Goal: Information Seeking & Learning: Find specific fact

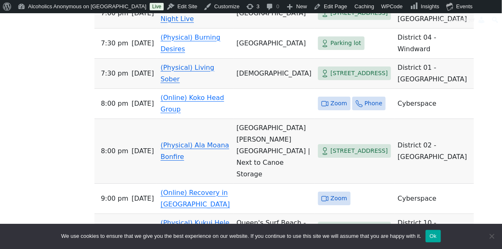
scroll to position [686, 0]
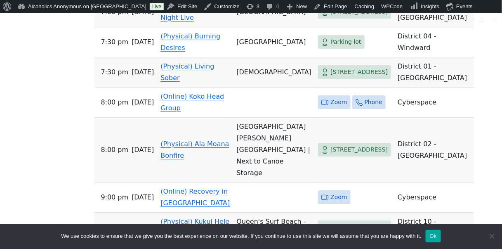
click at [193, 21] on link "(Physical) [DATE] Night Live" at bounding box center [188, 11] width 57 height 19
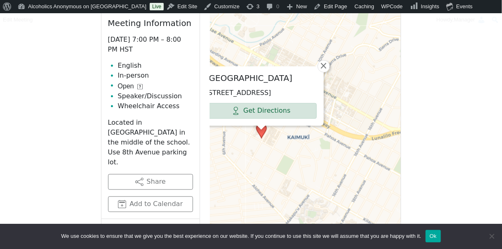
scroll to position [356, 0]
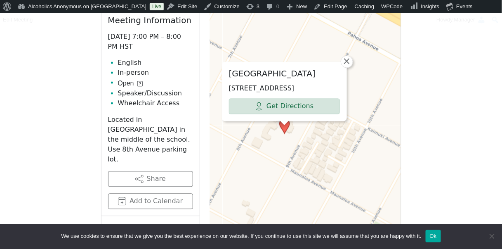
drag, startPoint x: 258, startPoint y: 115, endPoint x: 273, endPoint y: 181, distance: 68.4
click at [273, 181] on div "[GEOGRAPHIC_DATA] [STREET_ADDRESS] Get Directions × Leaflet | © OpenStreetMap c…" at bounding box center [305, 192] width 191 height 412
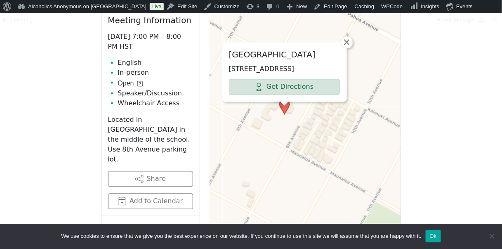
drag, startPoint x: 268, startPoint y: 150, endPoint x: 264, endPoint y: 137, distance: 13.4
click at [264, 137] on div "[GEOGRAPHIC_DATA] [STREET_ADDRESS] Get Directions × Leaflet | © OpenStreetMap c…" at bounding box center [305, 192] width 191 height 412
click at [349, 38] on span "×" at bounding box center [347, 43] width 8 height 10
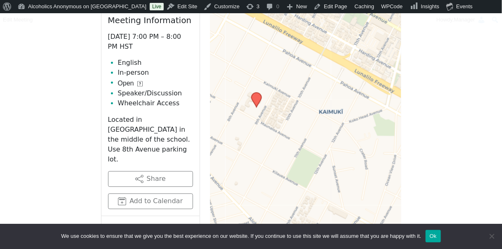
drag, startPoint x: 252, startPoint y: 188, endPoint x: 225, endPoint y: 177, distance: 28.6
click at [225, 177] on div "Leaflet | © OpenStreetMap contributors © CARTO" at bounding box center [305, 192] width 191 height 412
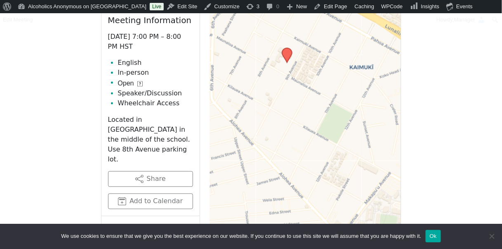
drag, startPoint x: 259, startPoint y: 204, endPoint x: 290, endPoint y: 160, distance: 54.0
click at [290, 160] on div "Leaflet | © OpenStreetMap contributors © CARTO" at bounding box center [305, 192] width 191 height 412
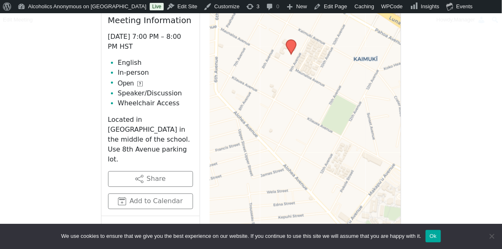
drag, startPoint x: 283, startPoint y: 160, endPoint x: 287, endPoint y: 151, distance: 9.2
click at [287, 151] on div "Leaflet | © OpenStreetMap contributors © CARTO" at bounding box center [305, 192] width 191 height 412
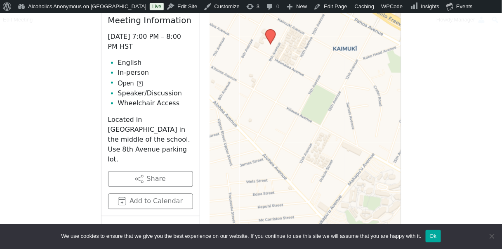
drag, startPoint x: 254, startPoint y: 193, endPoint x: 233, endPoint y: 183, distance: 23.2
click at [233, 183] on div "Leaflet | © OpenStreetMap contributors © CARTO" at bounding box center [305, 192] width 191 height 412
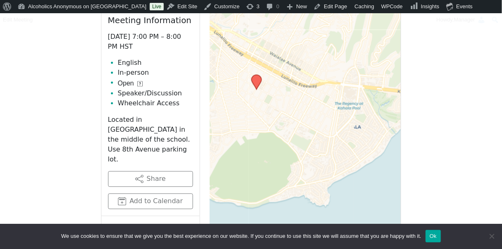
drag, startPoint x: 272, startPoint y: 177, endPoint x: 275, endPoint y: 146, distance: 31.5
click at [275, 146] on div "Leaflet | © OpenStreetMap contributors © CARTO" at bounding box center [305, 192] width 191 height 412
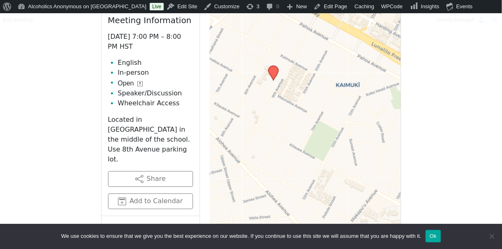
drag, startPoint x: 249, startPoint y: 69, endPoint x: 283, endPoint y: 179, distance: 115.7
click at [283, 179] on div "Leaflet | © OpenStreetMap contributors © CARTO" at bounding box center [305, 192] width 191 height 412
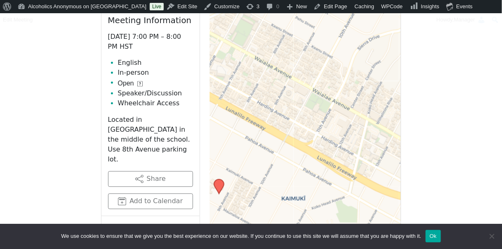
drag, startPoint x: 278, startPoint y: 44, endPoint x: 274, endPoint y: 154, distance: 110.2
click at [274, 154] on div "Leaflet | © OpenStreetMap contributors © CARTO" at bounding box center [305, 192] width 191 height 412
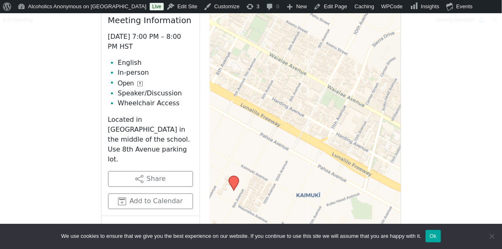
drag, startPoint x: 335, startPoint y: 52, endPoint x: 351, endPoint y: 46, distance: 16.6
click at [351, 46] on div "Leaflet | © OpenStreetMap contributors © CARTO" at bounding box center [305, 192] width 191 height 412
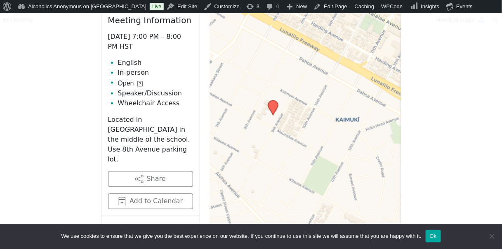
drag, startPoint x: 283, startPoint y: 177, endPoint x: 322, endPoint y: 102, distance: 85.0
click at [322, 102] on div "Leaflet | © OpenStreetMap contributors © CARTO" at bounding box center [305, 192] width 191 height 412
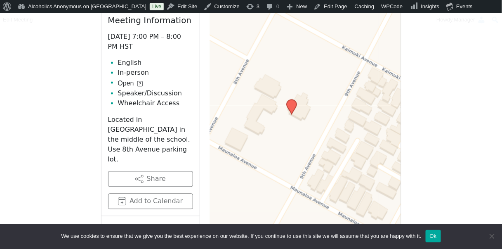
drag, startPoint x: 267, startPoint y: 104, endPoint x: 334, endPoint y: 95, distance: 68.1
click at [334, 95] on div "Leaflet | © OpenStreetMap contributors © CARTO" at bounding box center [305, 192] width 191 height 412
drag, startPoint x: 429, startPoint y: 177, endPoint x: 416, endPoint y: 118, distance: 59.9
click at [416, 118] on div "If you know of a meeting listed here that NO LONGER MEETS, please call Central …" at bounding box center [251, 173] width 452 height 573
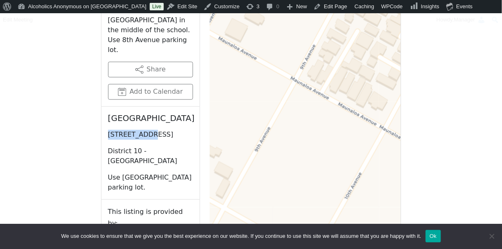
scroll to position [464, 0]
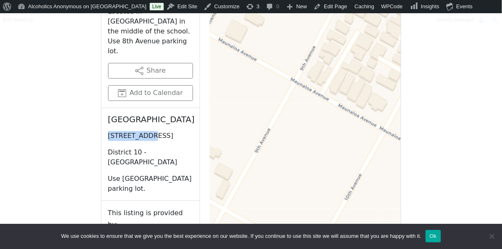
drag, startPoint x: 108, startPoint y: 120, endPoint x: 168, endPoint y: 123, distance: 59.9
click at [167, 131] on p "[STREET_ADDRESS]" at bounding box center [150, 136] width 85 height 10
copy p "[STREET_ADDRESS]"
